Goal: Contribute content: Contribute content

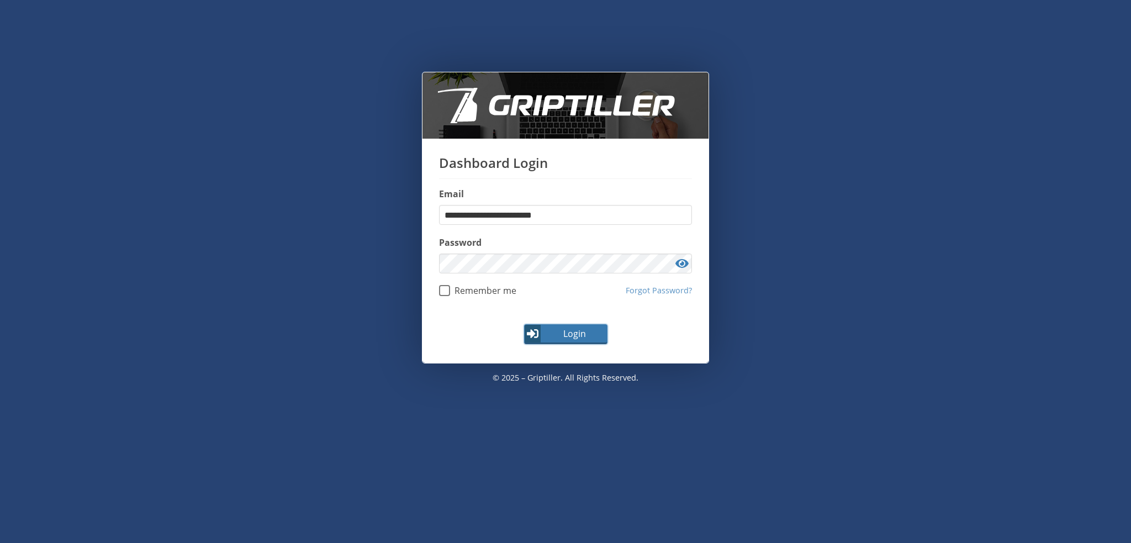
click at [575, 334] on span "Login" at bounding box center [574, 333] width 64 height 13
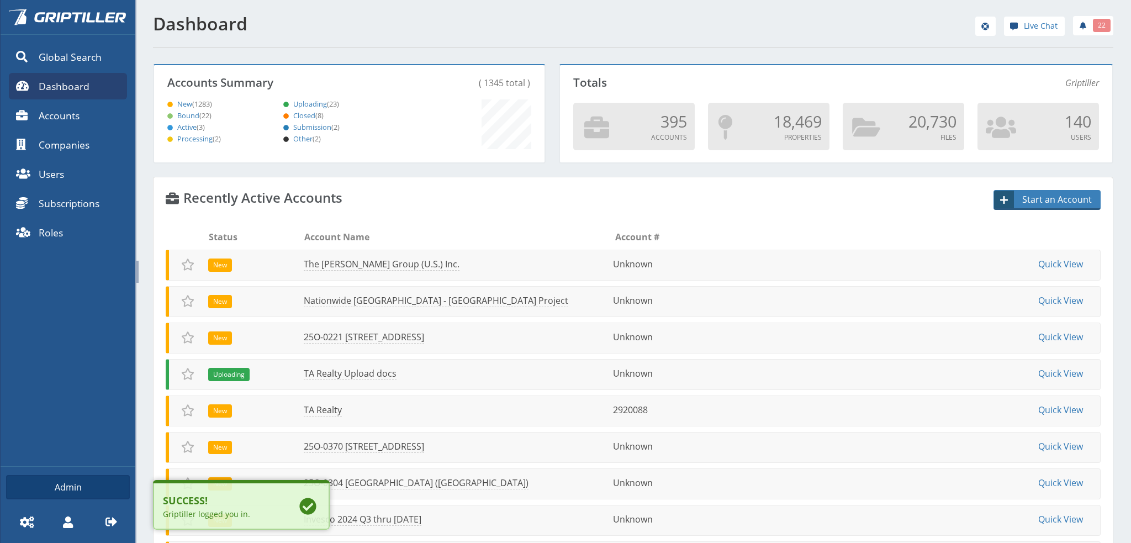
scroll to position [97, 387]
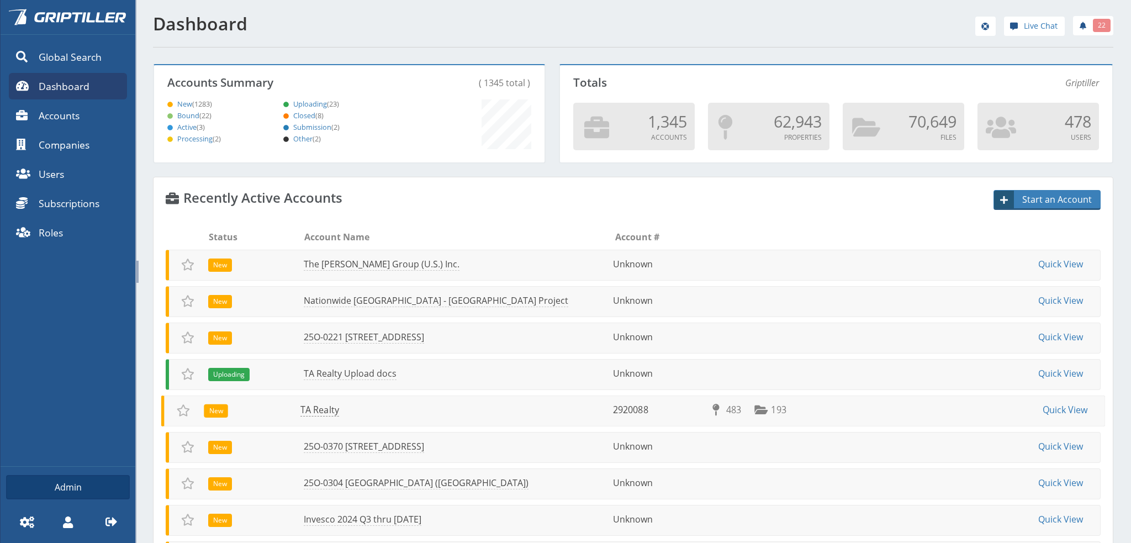
click at [323, 411] on link "TA Realty" at bounding box center [319, 410] width 39 height 13
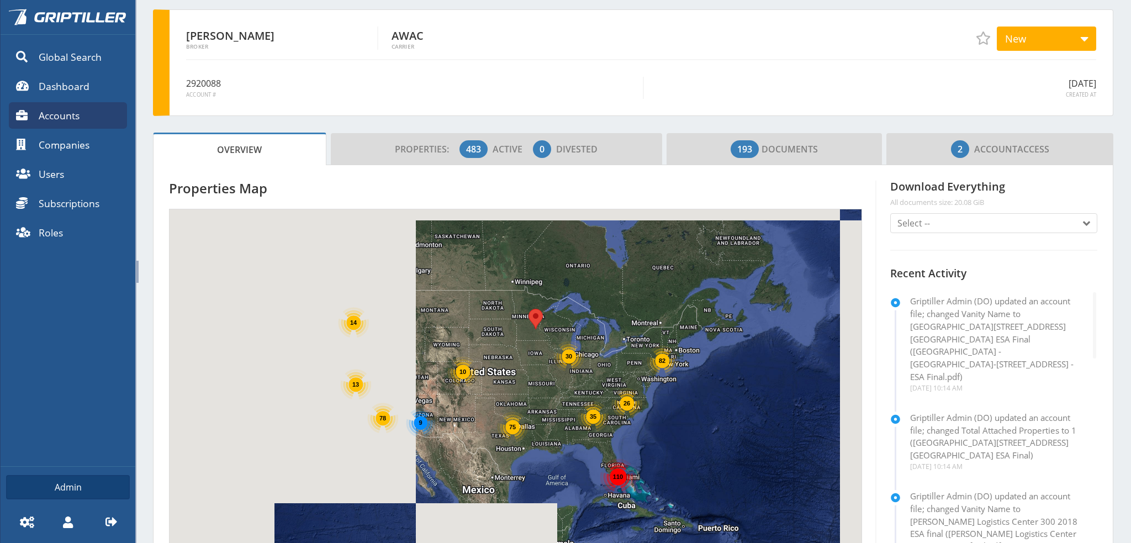
scroll to position [55, 0]
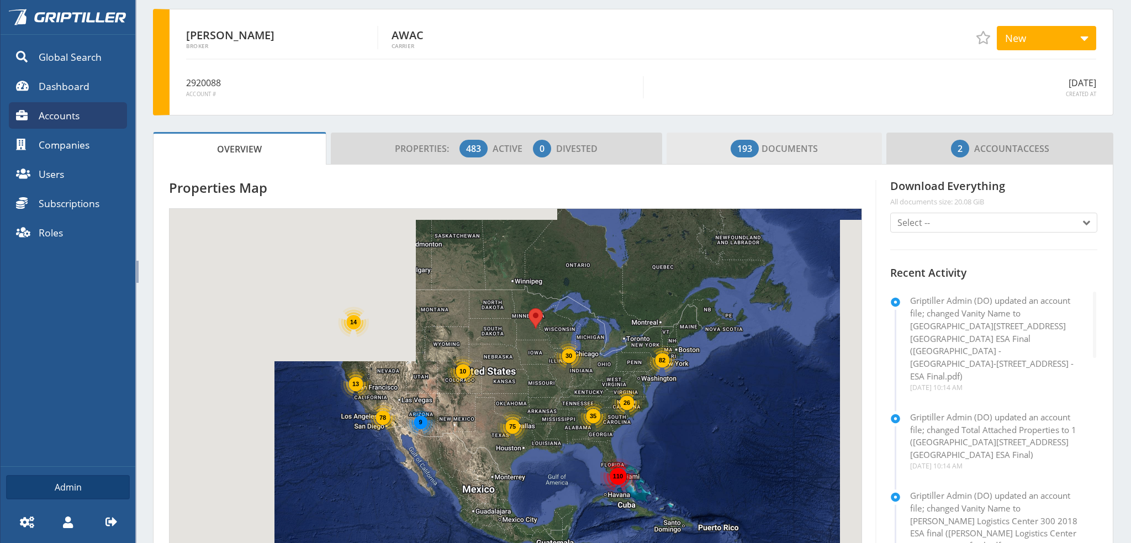
click at [782, 151] on span "193 Documents" at bounding box center [774, 149] width 87 height 22
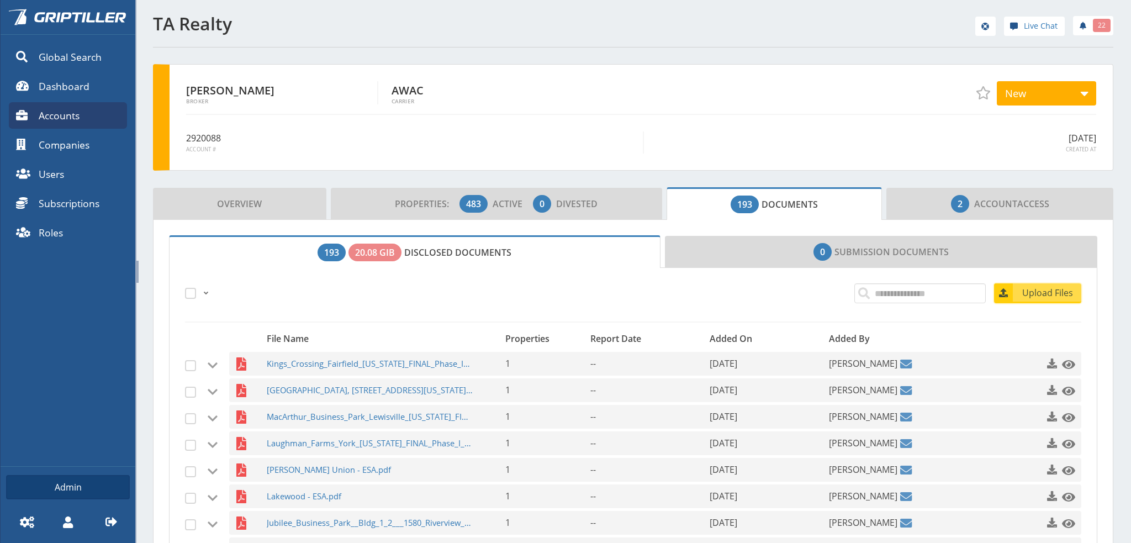
click at [1049, 293] on span "Upload Files" at bounding box center [1047, 292] width 67 height 13
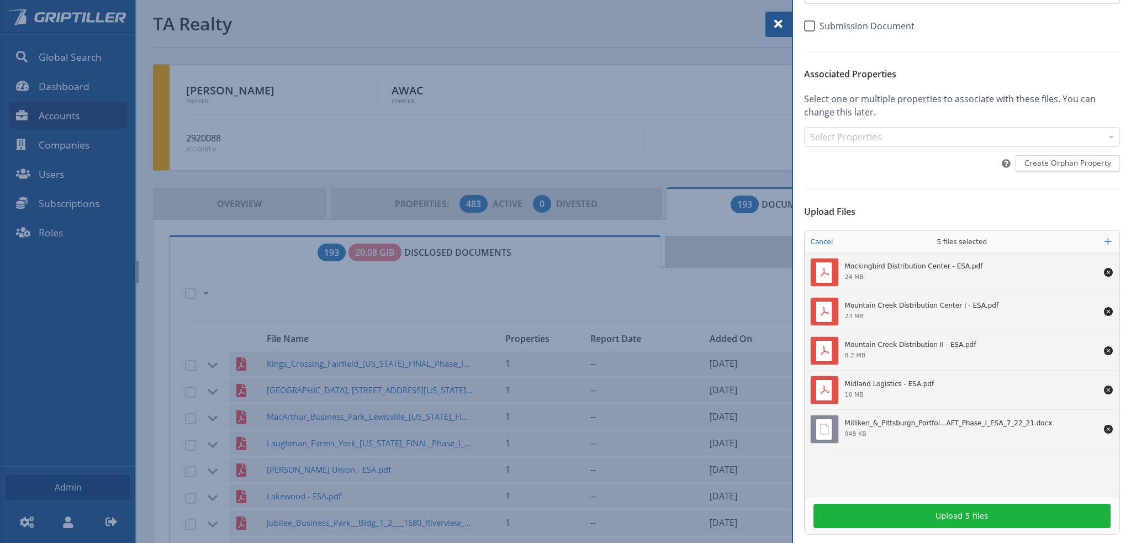
scroll to position [110, 0]
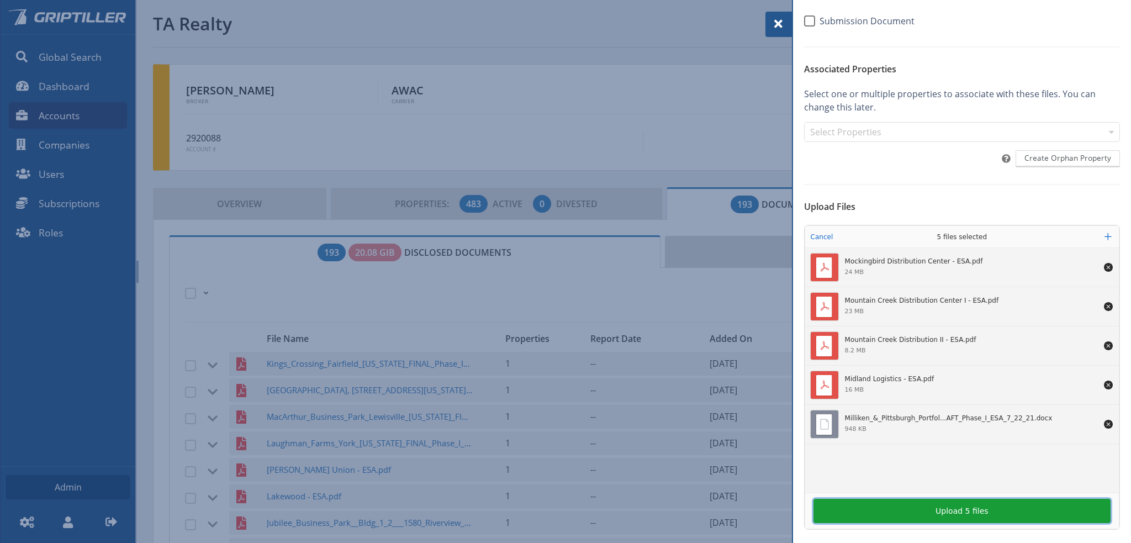
click at [966, 510] on button "Upload 5 files" at bounding box center [961, 511] width 297 height 24
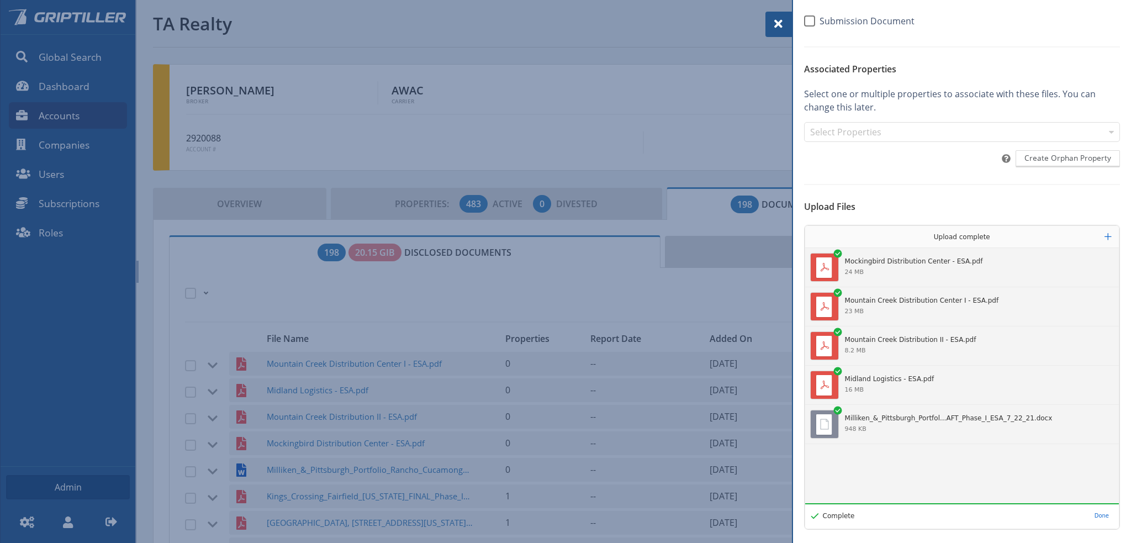
click at [774, 23] on span at bounding box center [778, 23] width 13 height 13
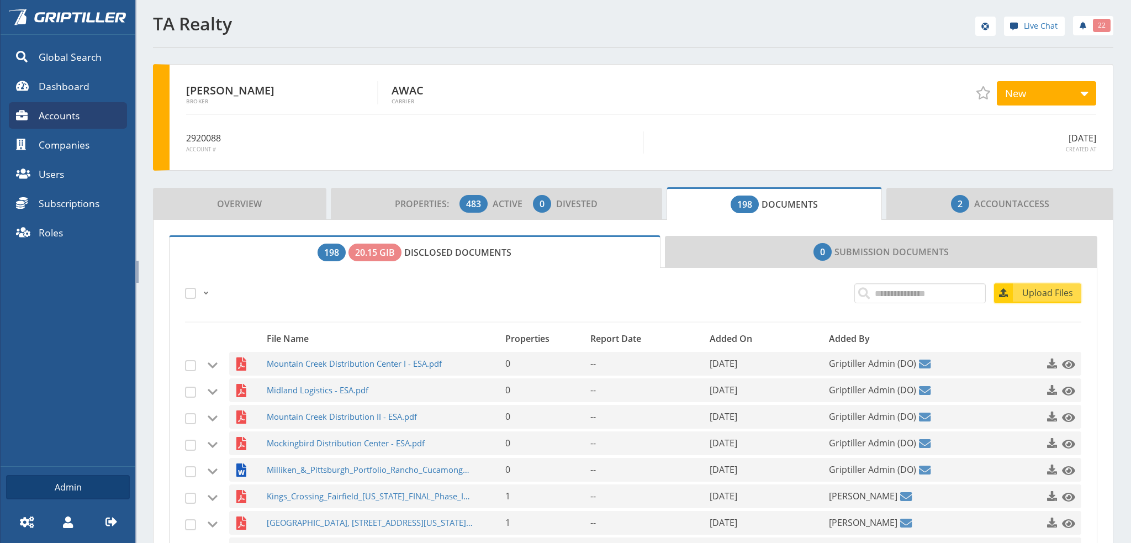
click at [1037, 290] on span "Upload Files" at bounding box center [1047, 292] width 67 height 13
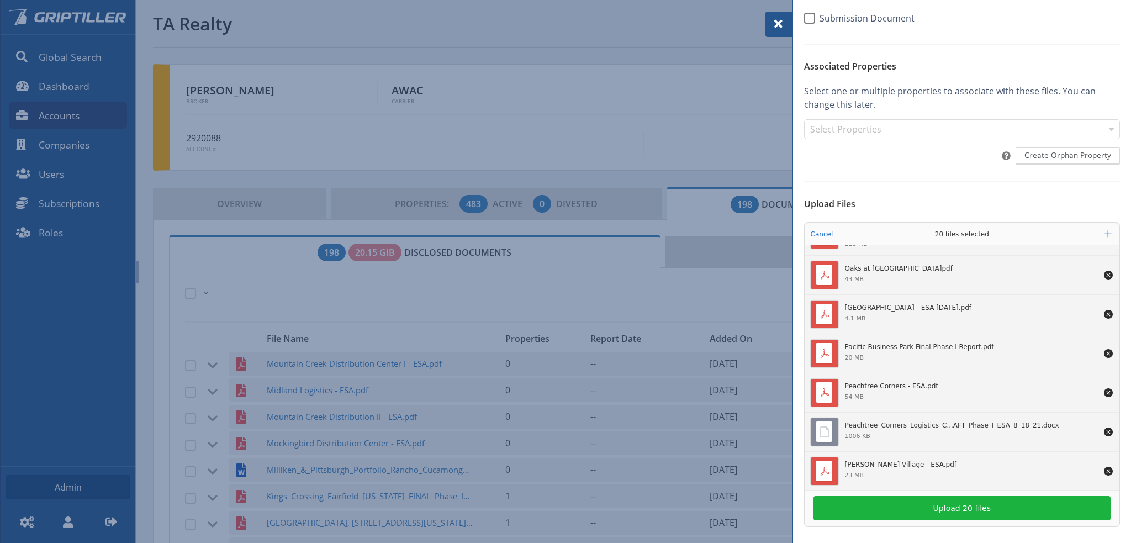
scroll to position [55, 0]
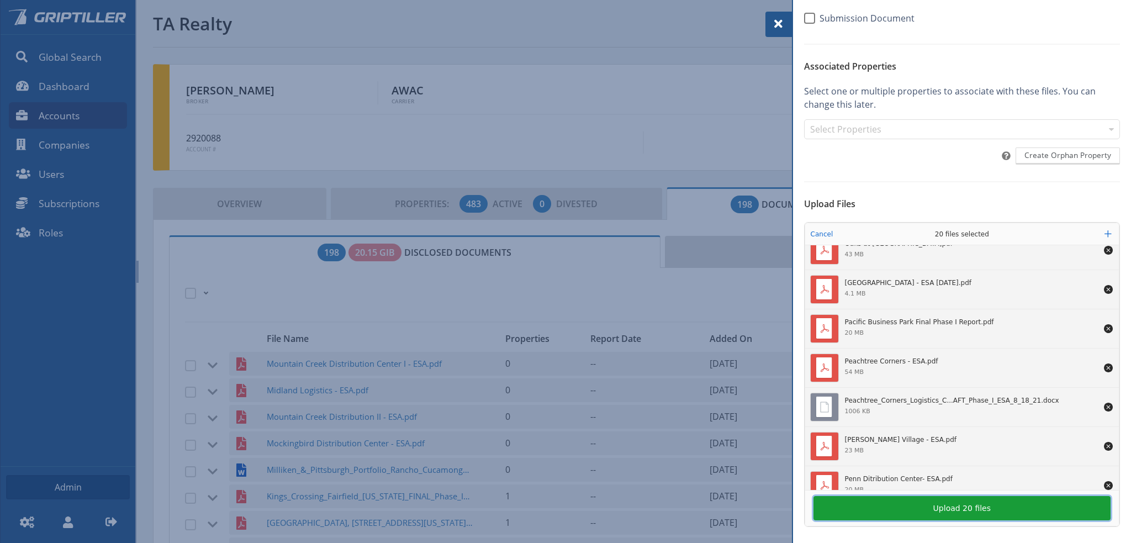
click at [964, 510] on button "Upload 20 files" at bounding box center [961, 508] width 297 height 24
